Goal: Transaction & Acquisition: Purchase product/service

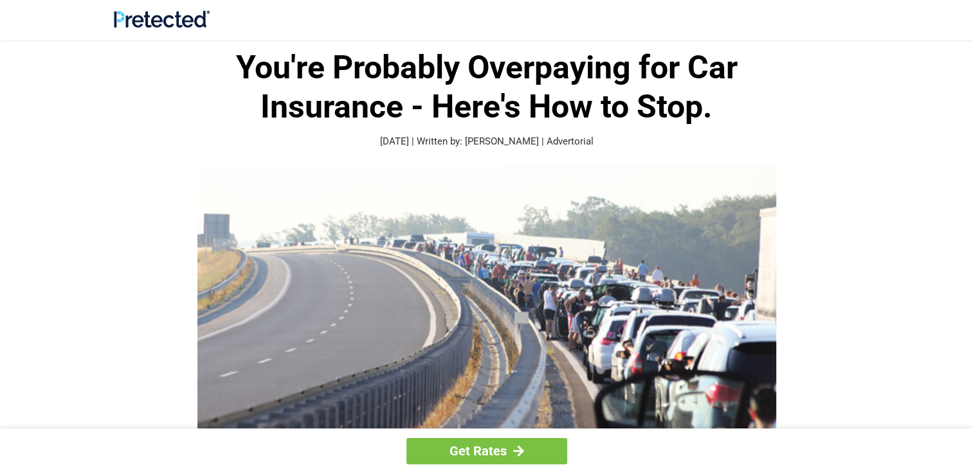
click at [234, 402] on img at bounding box center [486, 315] width 579 height 300
drag, startPoint x: 234, startPoint y: 402, endPoint x: 365, endPoint y: 474, distance: 149.6
click at [472, 451] on link "Get Rates" at bounding box center [486, 451] width 161 height 26
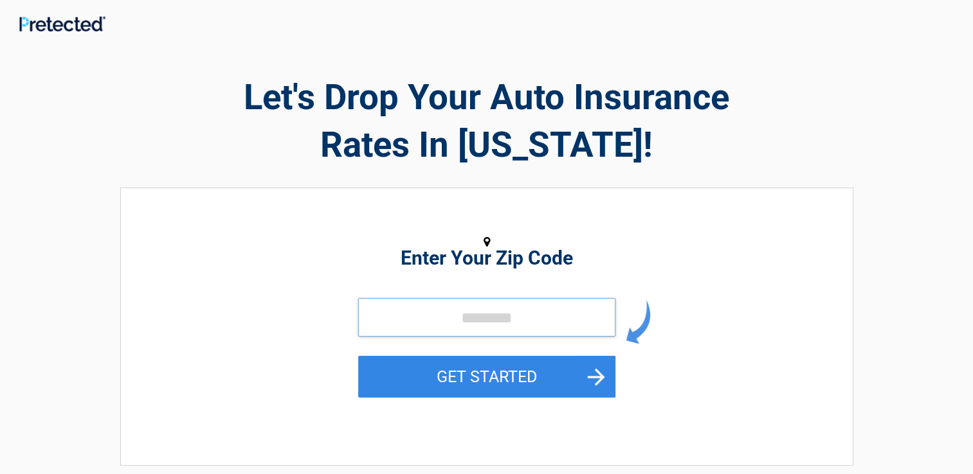
click at [398, 321] on input "tel" at bounding box center [486, 317] width 257 height 39
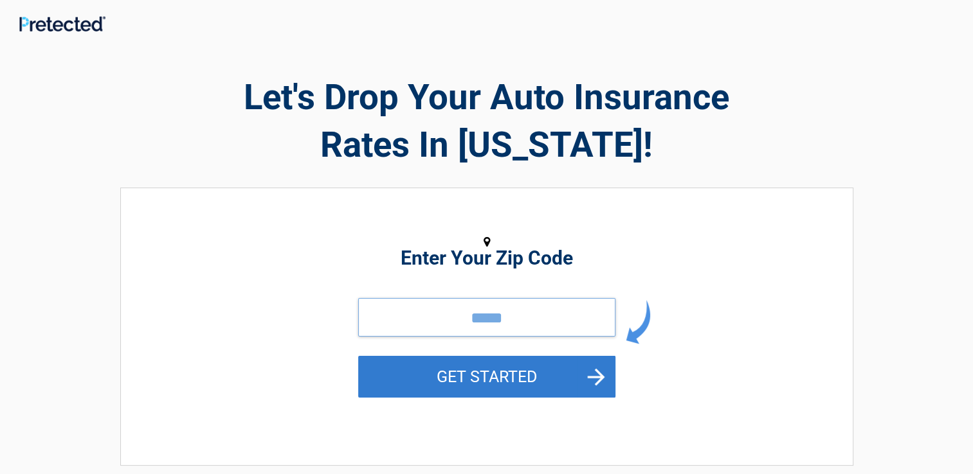
type input "*****"
click at [388, 367] on button "GET STARTED" at bounding box center [486, 377] width 257 height 42
